Goal: Task Accomplishment & Management: Use online tool/utility

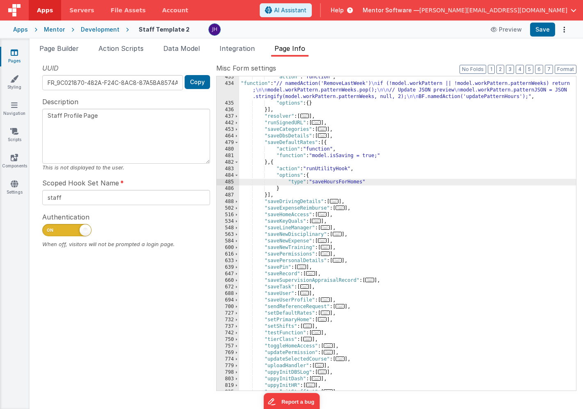
scroll to position [442, 0]
click at [61, 50] on span "Page Builder" at bounding box center [58, 48] width 39 height 8
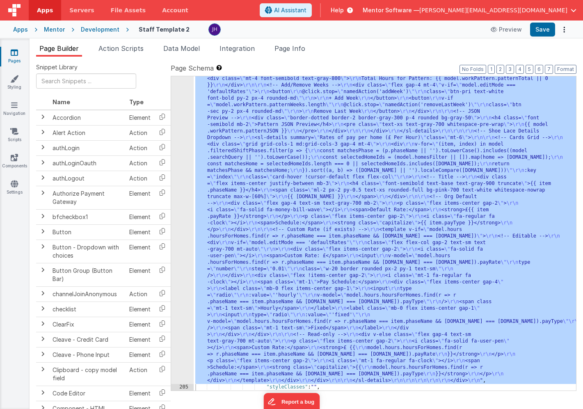
click at [274, 159] on div ""html" : "<!-- Organisation Default Rates --> \r\n <div class= \" panel-white r…" at bounding box center [385, 200] width 382 height 1010
click at [185, 139] on div "204" at bounding box center [182, 39] width 23 height 689
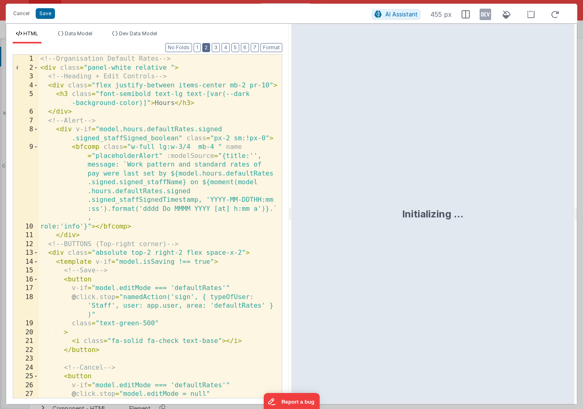
click at [207, 46] on button "2" at bounding box center [206, 47] width 8 height 9
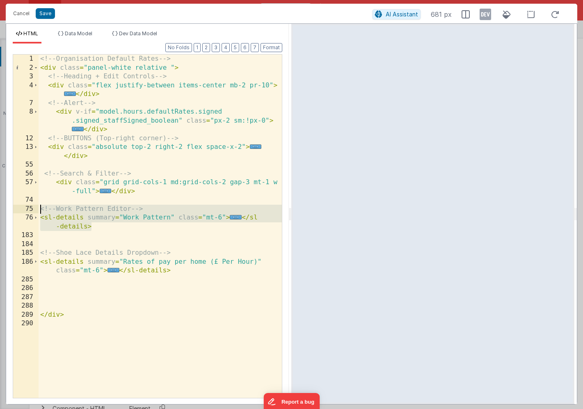
drag, startPoint x: 91, startPoint y: 225, endPoint x: 21, endPoint y: 208, distance: 72.7
click at [21, 208] on div "1 2 3 4 7 8 12 13 55 56 57 74 75 76 183 184 185 186 285 286 287 288 289 290 <!-…" at bounding box center [147, 226] width 269 height 344
click at [235, 217] on span "..." at bounding box center [236, 217] width 12 height 5
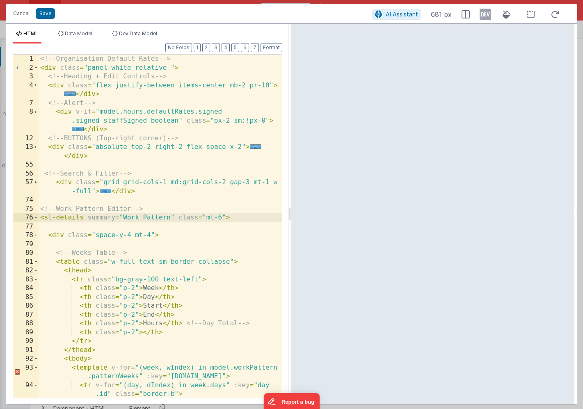
click at [169, 237] on div "<!-- Organisation Default Rates --> < div class = "panel-white relative " > <!-…" at bounding box center [160, 235] width 243 height 361
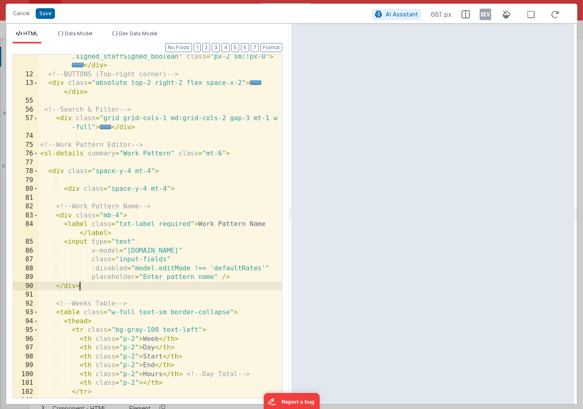
scroll to position [85, 0]
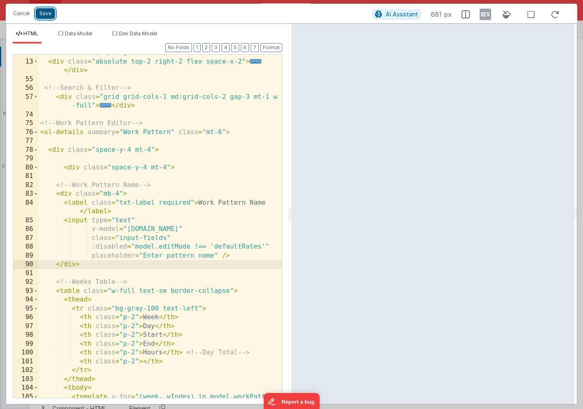
click at [44, 16] on button "Save" at bounding box center [45, 13] width 19 height 11
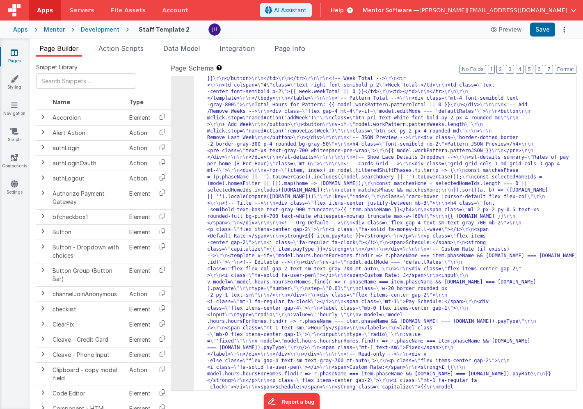
scroll to position [7778, 0]
click at [541, 30] on button "Save" at bounding box center [542, 30] width 25 height 14
